Goal: Information Seeking & Learning: Learn about a topic

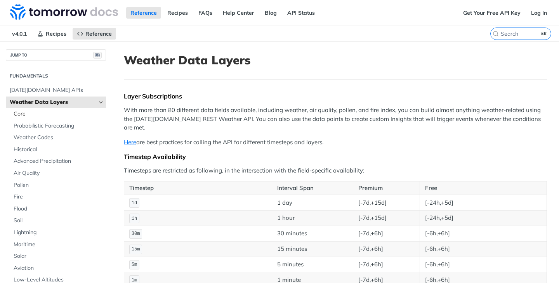
scroll to position [227, 0]
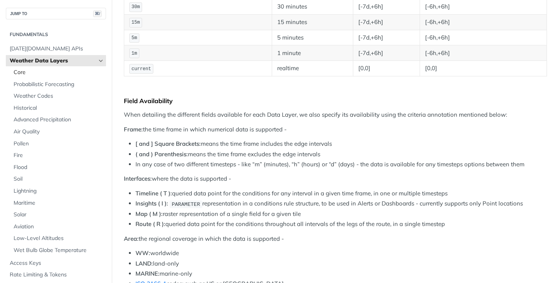
click at [66, 73] on span "Core" at bounding box center [59, 73] width 90 height 8
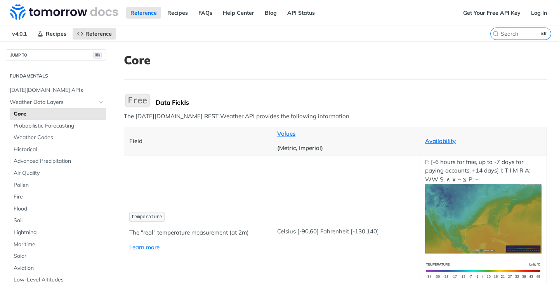
click at [248, 157] on td "temperature The "real" temperature measurement (at 2m) Learn more" at bounding box center [198, 231] width 148 height 152
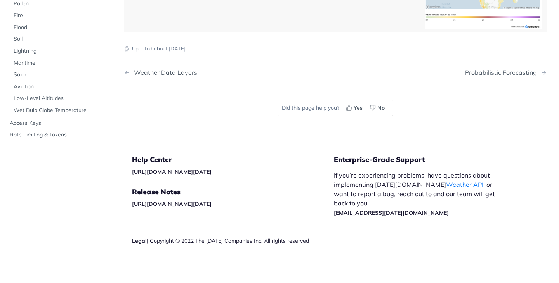
drag, startPoint x: 239, startPoint y: 158, endPoint x: 142, endPoint y: 154, distance: 97.1
copy li "Penman–Monteith_ FAO56"
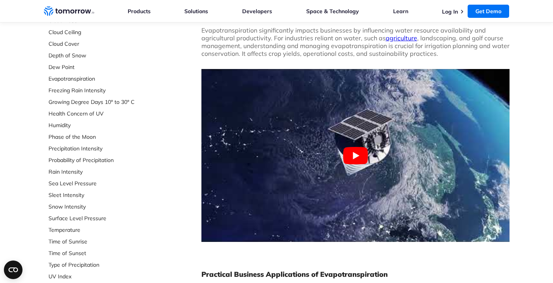
scroll to position [165, 0]
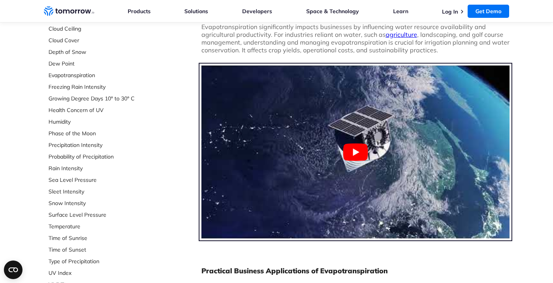
click at [356, 160] on button "Play Youtube video" at bounding box center [355, 152] width 308 height 173
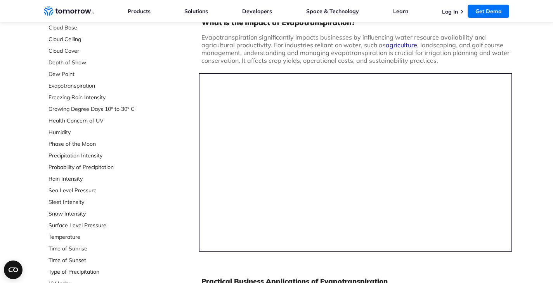
scroll to position [152, 0]
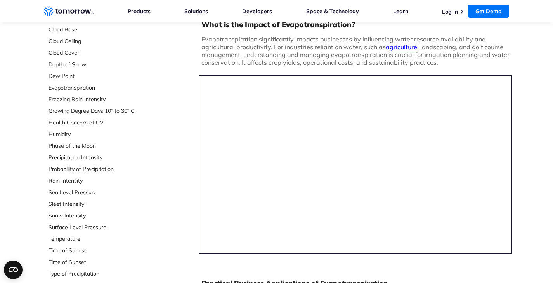
click at [167, 116] on div "Select Data Layer Core Accumulation of Ice Accumulation of LWE Snow (Snow Water…" at bounding box center [277, 269] width 466 height 725
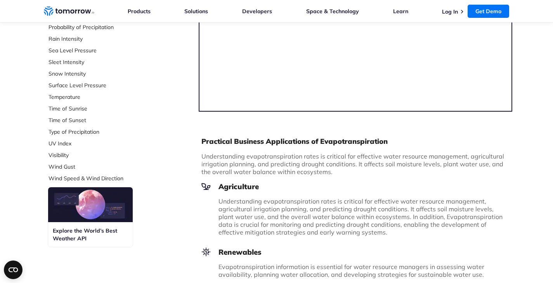
scroll to position [396, 0]
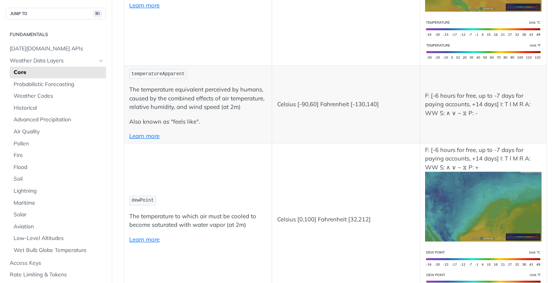
scroll to position [337, 0]
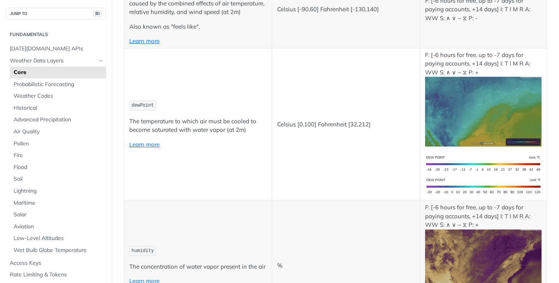
click at [333, 129] on p "Celsius [0,100] Fahrenheit [32,212]" at bounding box center [345, 124] width 137 height 9
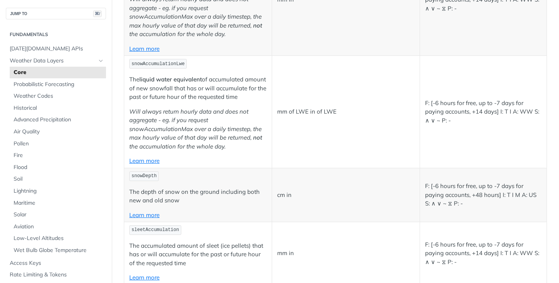
scroll to position [3645, 0]
